Goal: Task Accomplishment & Management: Use online tool/utility

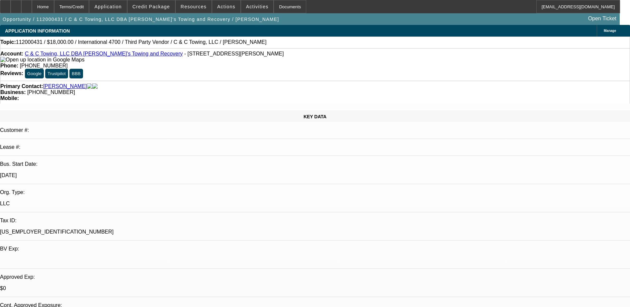
select select "0.2"
select select "2"
select select "0.1"
select select "4"
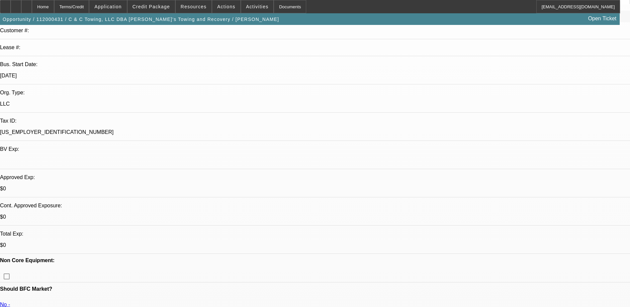
scroll to position [33, 0]
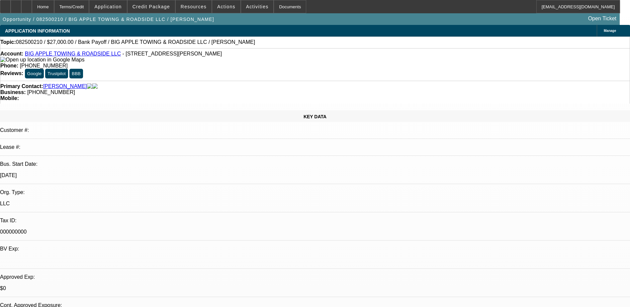
select select "0.1"
select select "2"
select select "0"
select select "6"
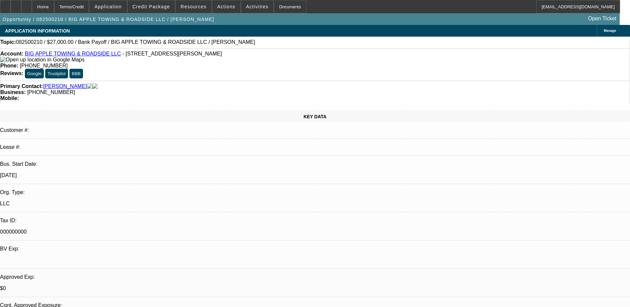
select select "0"
select select "2"
select select "0"
select select "6"
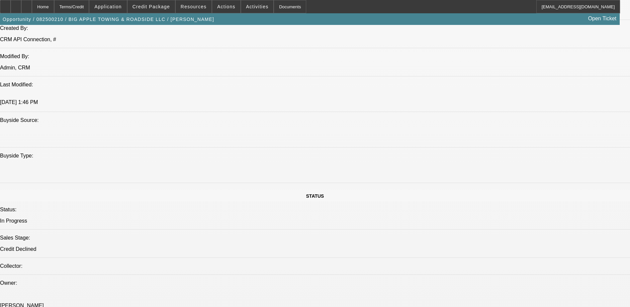
scroll to position [498, 0]
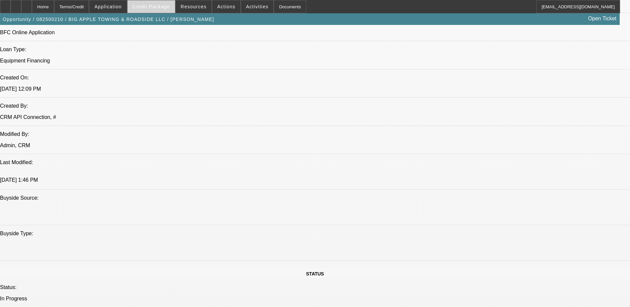
click at [156, 3] on span at bounding box center [151, 7] width 47 height 16
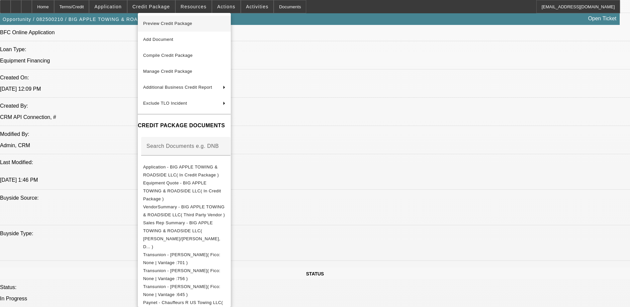
click at [188, 21] on span "Preview Credit Package" at bounding box center [184, 24] width 82 height 8
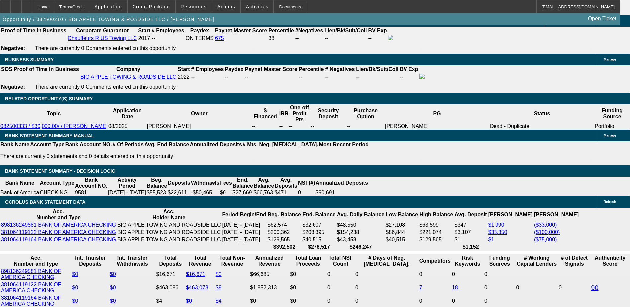
scroll to position [1096, 0]
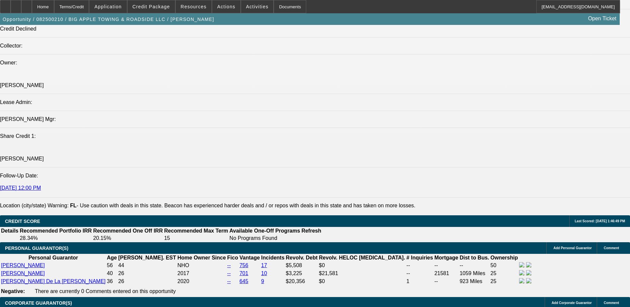
scroll to position [797, 0]
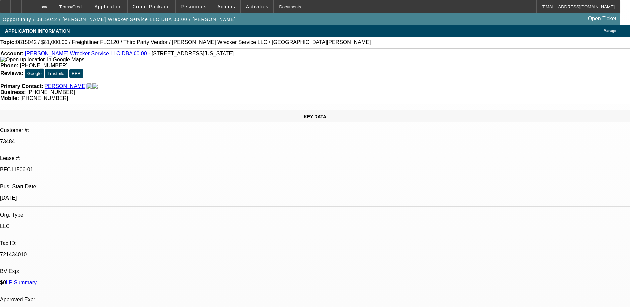
select select "0"
select select "6"
select select "0"
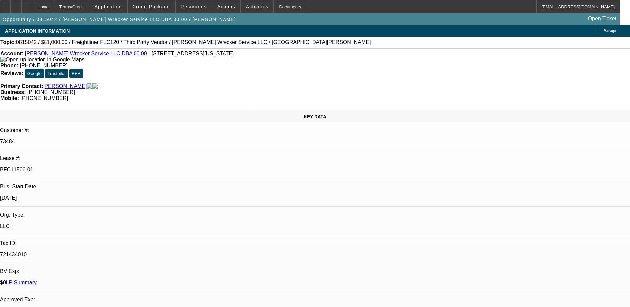
select select "0"
select select "6"
select select "0"
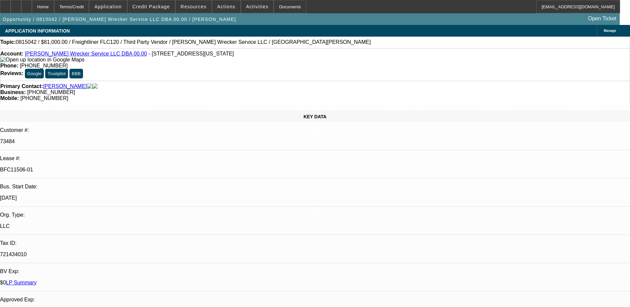
select select "0"
select select "6"
select select "0"
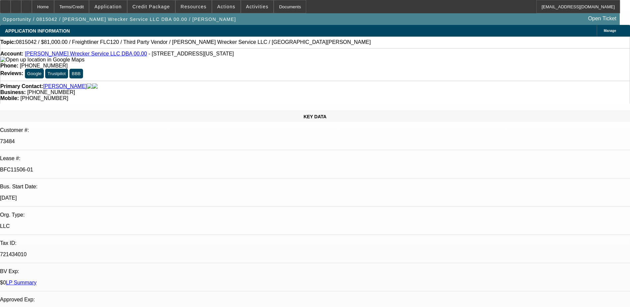
select select "6"
